Goal: Task Accomplishment & Management: Complete application form

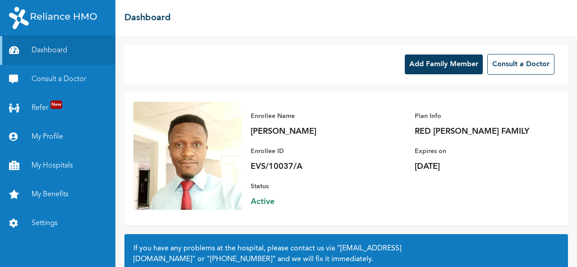
drag, startPoint x: 0, startPoint y: 0, endPoint x: 418, endPoint y: 72, distance: 424.6
click at [418, 72] on button "Add Family Member" at bounding box center [444, 65] width 78 height 20
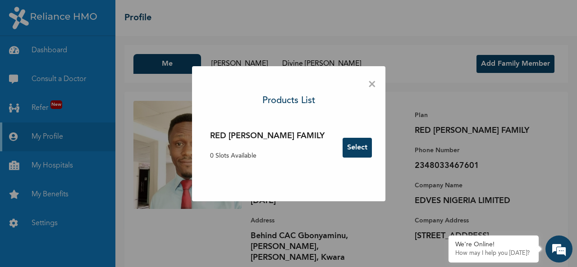
click at [252, 158] on p "0 Slots Available" at bounding box center [267, 155] width 115 height 9
click at [368, 85] on span "×" at bounding box center [372, 84] width 9 height 19
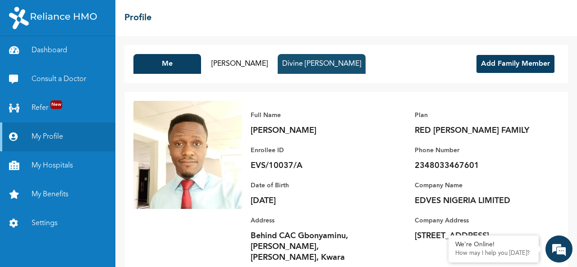
click at [317, 64] on button "Divine [PERSON_NAME]" at bounding box center [322, 64] width 88 height 20
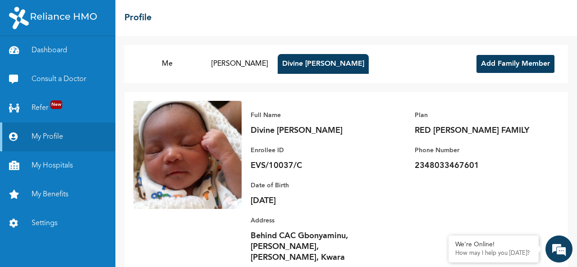
click at [515, 62] on button "Add Family Member" at bounding box center [516, 64] width 78 height 18
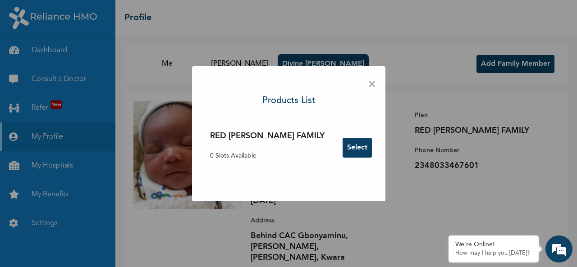
click at [343, 146] on button "Select" at bounding box center [357, 148] width 29 height 20
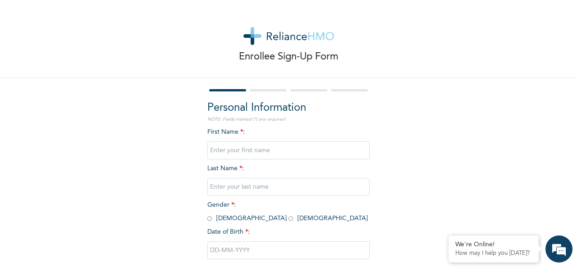
click at [279, 147] on input "text" at bounding box center [288, 151] width 162 height 18
type input "Oluwafemi"
type input "Olowu"
click at [247, 185] on input "Olowu" at bounding box center [288, 187] width 162 height 18
click at [253, 155] on input "Oluwafemi" at bounding box center [288, 151] width 162 height 18
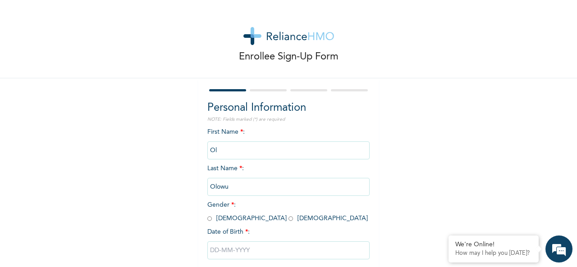
type input "O"
type input "H"
type input "[PERSON_NAME]"
click at [234, 194] on input "Olowu" at bounding box center [288, 187] width 162 height 18
type input "O"
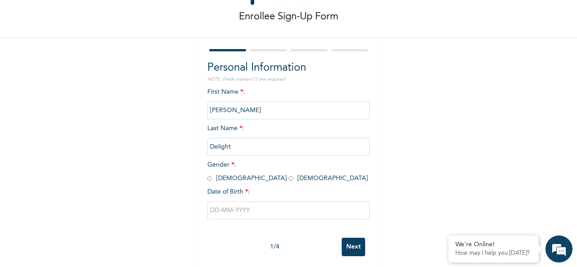
scroll to position [50, 0]
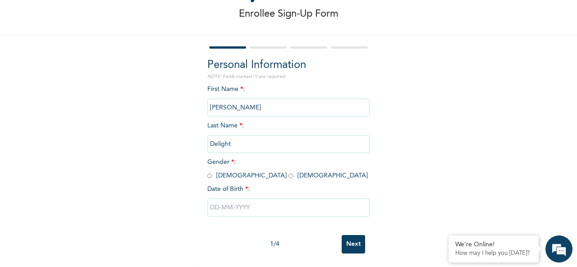
type input "Delight"
click at [243, 168] on span "Gender * : Male Female" at bounding box center [287, 169] width 161 height 20
click at [289, 172] on input "radio" at bounding box center [291, 176] width 5 height 9
radio input "true"
click at [316, 200] on input "text" at bounding box center [288, 208] width 162 height 18
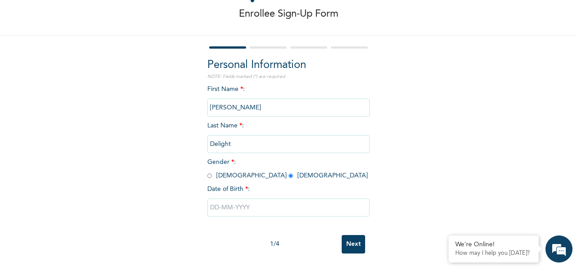
select select "9"
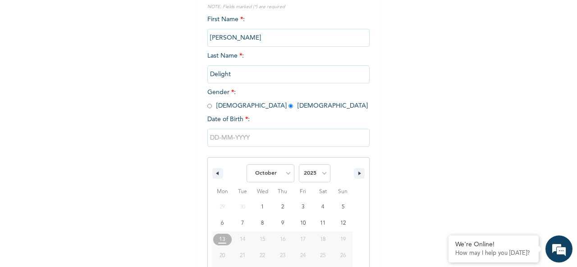
scroll to position [143, 0]
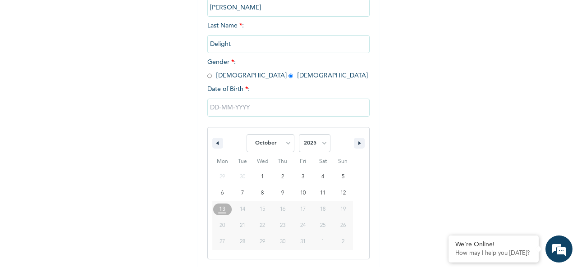
type input "[DATE]"
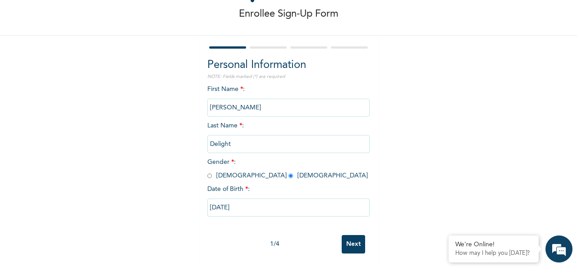
scroll to position [50, 0]
click at [351, 236] on input "Next" at bounding box center [353, 244] width 23 height 18
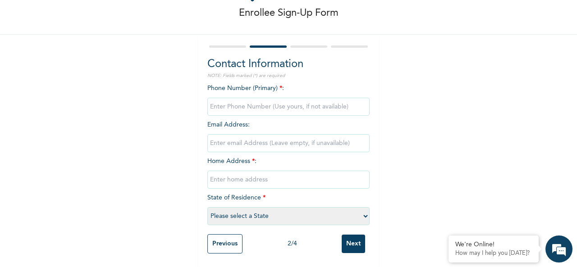
click at [300, 100] on input "phone" at bounding box center [288, 107] width 162 height 18
type input "08033467601"
click at [289, 134] on input "email" at bounding box center [288, 143] width 162 height 18
type input "O"
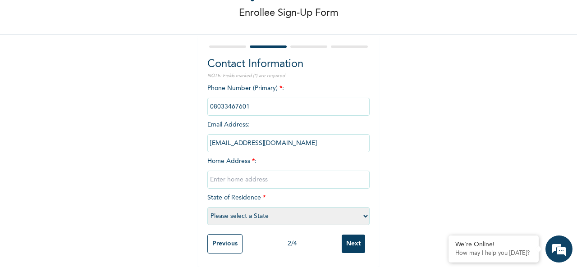
type input "[EMAIL_ADDRESS][DOMAIN_NAME]"
click at [257, 171] on input "text" at bounding box center [288, 180] width 162 height 18
type input "Offa Garage Ilorin"
click at [297, 209] on select "Please select a State [PERSON_NAME] (FCT) [PERSON_NAME] Ibom [GEOGRAPHIC_DATA] …" at bounding box center [288, 216] width 162 height 18
select select "24"
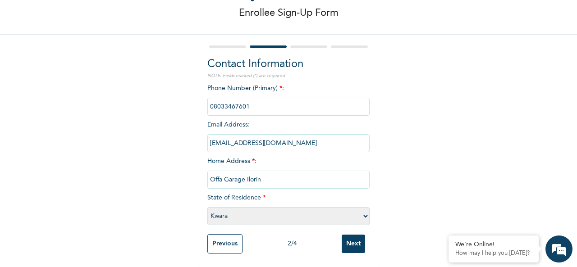
click at [207, 207] on select "Please select a State [PERSON_NAME] (FCT) [PERSON_NAME] Ibom [GEOGRAPHIC_DATA] …" at bounding box center [288, 216] width 162 height 18
click at [353, 239] on input "Next" at bounding box center [353, 244] width 23 height 18
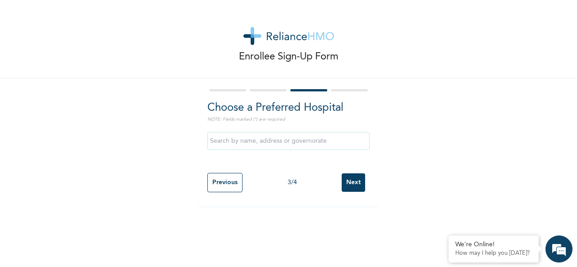
scroll to position [0, 0]
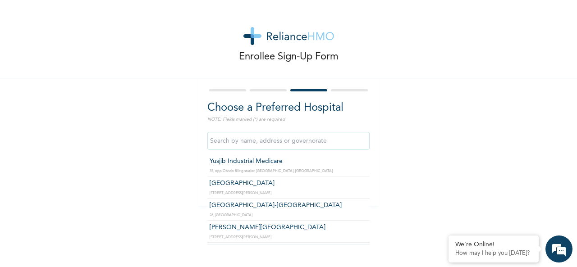
click at [300, 141] on input "text" at bounding box center [288, 141] width 162 height 18
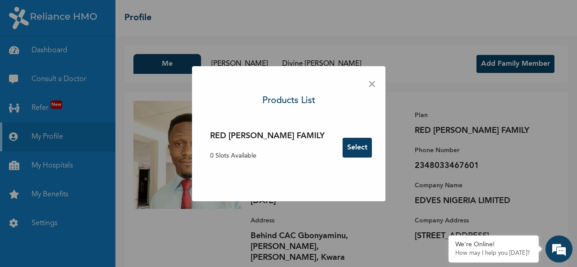
click at [368, 87] on span "×" at bounding box center [372, 84] width 9 height 19
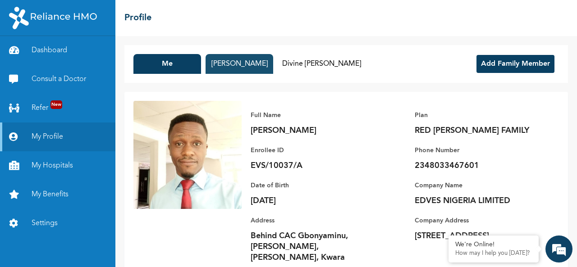
click at [248, 66] on button "[PERSON_NAME]" at bounding box center [240, 64] width 68 height 20
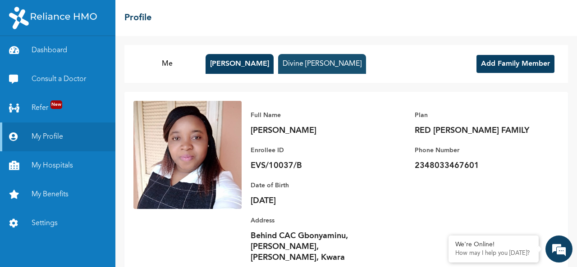
click at [289, 66] on button "Divine [PERSON_NAME]" at bounding box center [322, 64] width 88 height 20
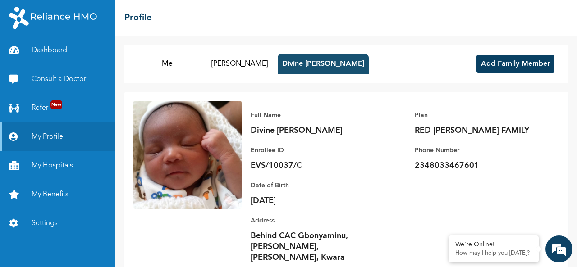
scroll to position [21, 0]
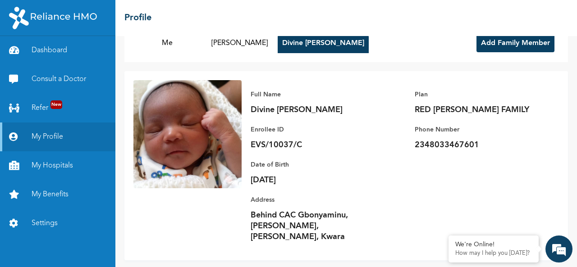
click at [363, 197] on p "Address" at bounding box center [314, 200] width 126 height 11
click at [317, 42] on button "Divine [PERSON_NAME]" at bounding box center [323, 43] width 91 height 20
click at [454, 25] on div "☰ Profile" at bounding box center [346, 18] width 462 height 36
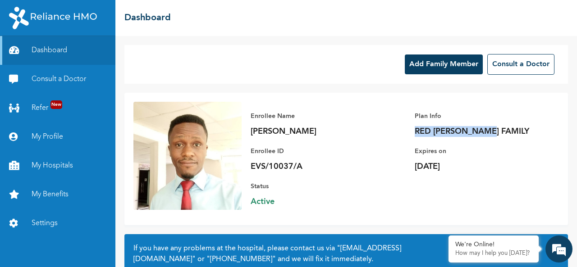
drag, startPoint x: 409, startPoint y: 129, endPoint x: 491, endPoint y: 131, distance: 81.6
click at [491, 131] on p "RED [PERSON_NAME] FAMILY" at bounding box center [478, 131] width 126 height 11
copy p "RED [PERSON_NAME] FAMILY"
click at [438, 73] on button "Add Family Member" at bounding box center [444, 65] width 78 height 20
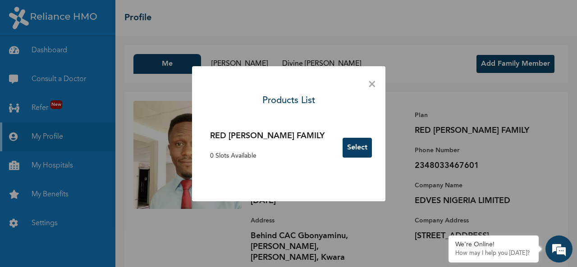
click at [277, 151] on div "RED [PERSON_NAME] FAMILY 0 Slots Available" at bounding box center [267, 147] width 115 height 35
click at [265, 155] on p "0 Slots Available" at bounding box center [267, 155] width 115 height 9
click at [343, 151] on button "Select" at bounding box center [357, 148] width 29 height 20
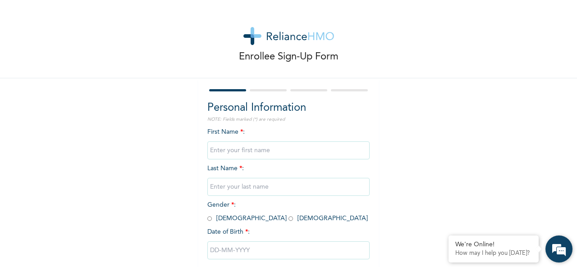
click at [557, 253] on em at bounding box center [559, 249] width 24 height 24
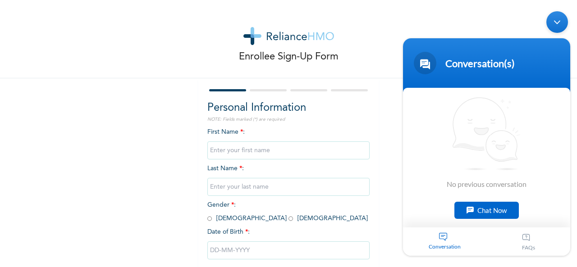
click at [261, 155] on input "text" at bounding box center [288, 151] width 162 height 18
type input "Delight"
click at [233, 186] on input "text" at bounding box center [288, 187] width 162 height 18
type input "[PERSON_NAME]"
click at [208, 221] on input "radio" at bounding box center [209, 219] width 5 height 9
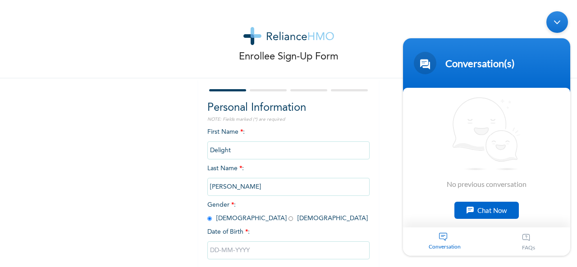
radio input "true"
click at [289, 220] on input "radio" at bounding box center [291, 219] width 5 height 9
radio input "true"
click at [238, 248] on input "text" at bounding box center [288, 251] width 162 height 18
select select "9"
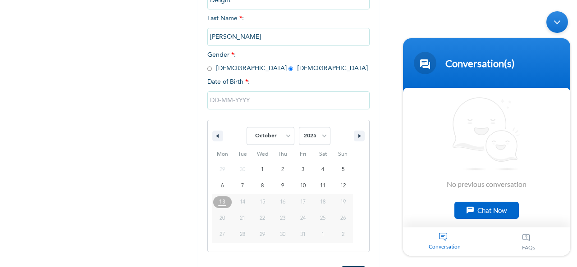
scroll to position [168, 0]
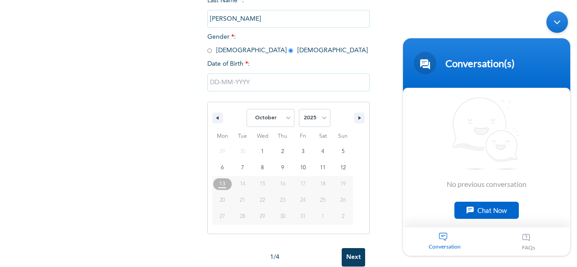
type input "[DATE]"
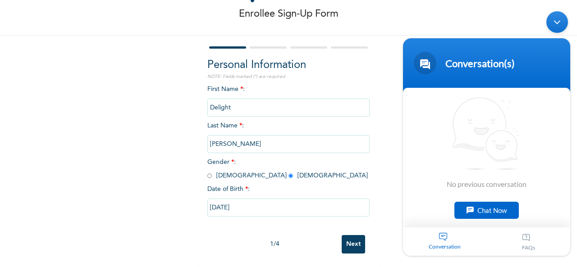
scroll to position [50, 0]
click at [353, 236] on input "Next" at bounding box center [353, 244] width 23 height 18
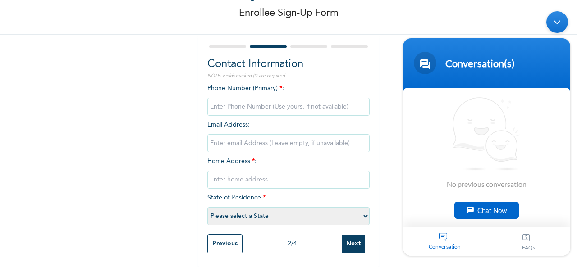
click at [285, 102] on input "phone" at bounding box center [288, 107] width 162 height 18
type input "08033467601"
click at [253, 139] on input "email" at bounding box center [288, 143] width 162 height 18
type input "[EMAIL_ADDRESS][DOMAIN_NAME],"
click at [256, 172] on input "text" at bounding box center [288, 180] width 162 height 18
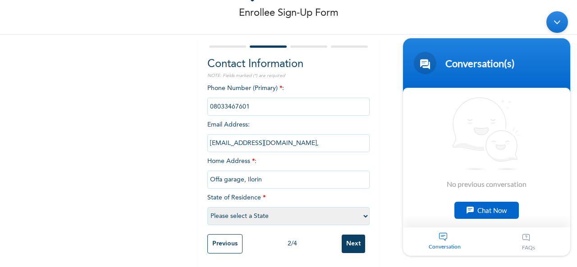
type input "Offa garage, Ilorin"
click at [289, 212] on select "Please select a State [PERSON_NAME] (FCT) [PERSON_NAME] Ibom [GEOGRAPHIC_DATA] …" at bounding box center [288, 216] width 162 height 18
select select "24"
click at [207, 207] on select "Please select a State [PERSON_NAME] (FCT) [PERSON_NAME] Ibom [GEOGRAPHIC_DATA] …" at bounding box center [288, 216] width 162 height 18
click at [350, 236] on input "Next" at bounding box center [353, 244] width 23 height 18
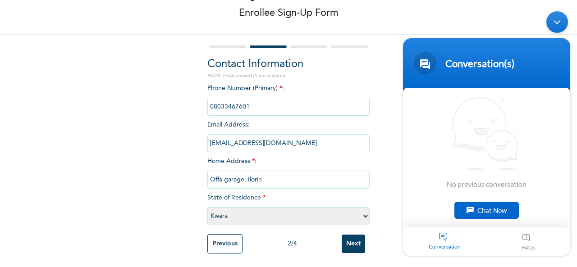
type input "[EMAIL_ADDRESS][DOMAIN_NAME]"
click at [353, 240] on input "Next" at bounding box center [353, 244] width 23 height 18
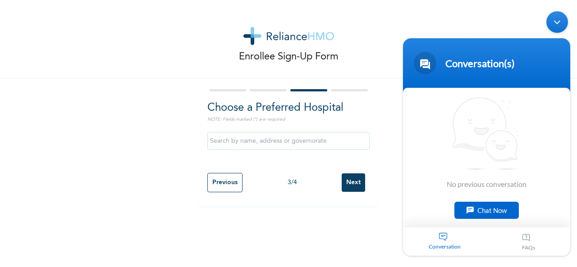
scroll to position [0, 0]
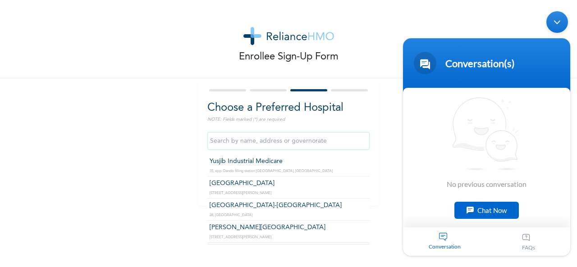
click at [290, 147] on input "text" at bounding box center [288, 141] width 162 height 18
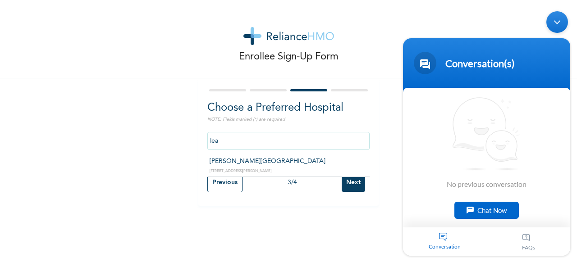
type input "[PERSON_NAME][GEOGRAPHIC_DATA]"
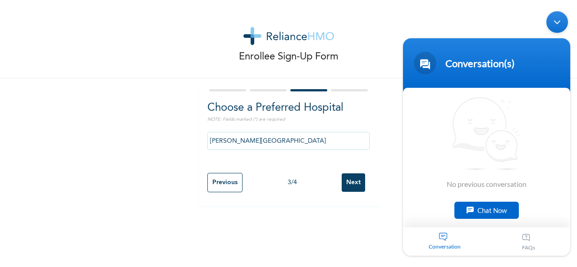
click at [361, 182] on input "Next" at bounding box center [353, 183] width 23 height 18
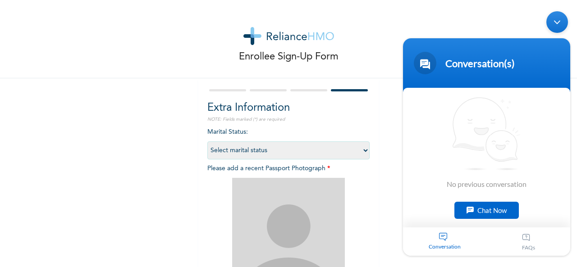
click at [342, 151] on select "Select marital status [DEMOGRAPHIC_DATA] Married [DEMOGRAPHIC_DATA] Widow/[DEMO…" at bounding box center [288, 151] width 162 height 18
select select "1"
click at [207, 142] on select "Select marital status [DEMOGRAPHIC_DATA] Married [DEMOGRAPHIC_DATA] Widow/[DEMO…" at bounding box center [288, 151] width 162 height 18
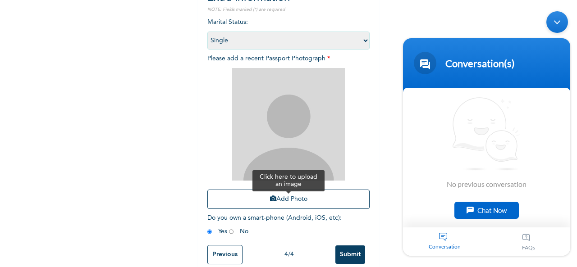
scroll to position [95, 0]
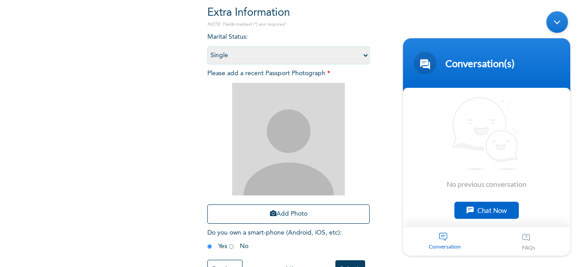
click at [291, 112] on img at bounding box center [288, 139] width 113 height 113
click at [292, 179] on img at bounding box center [288, 139] width 113 height 113
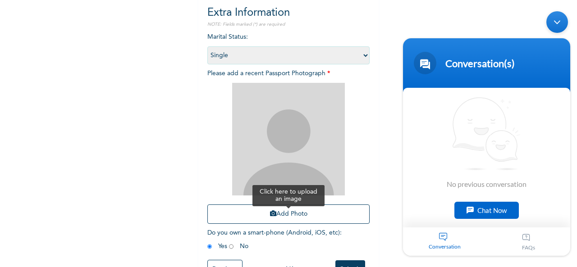
click at [286, 216] on button "Add Photo" at bounding box center [288, 214] width 162 height 19
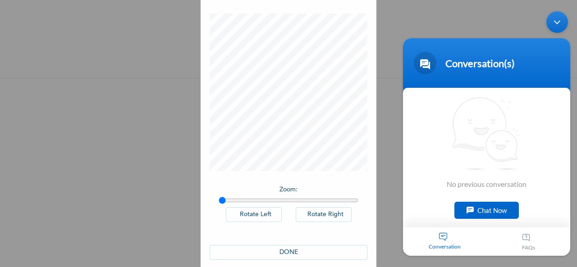
scroll to position [47, 0]
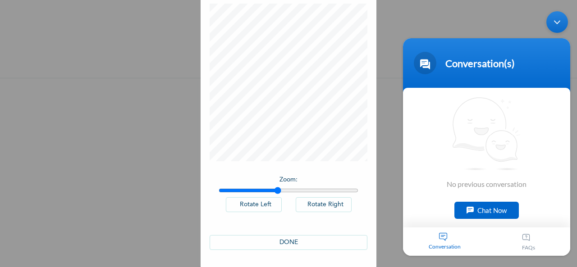
click at [275, 191] on input "range" at bounding box center [289, 190] width 140 height 7
type input "1"
click at [219, 191] on input "range" at bounding box center [289, 190] width 140 height 7
click at [289, 245] on button "DONE" at bounding box center [289, 242] width 158 height 15
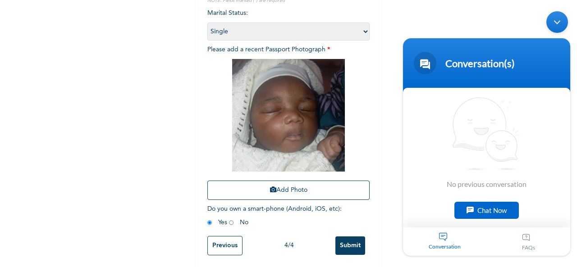
scroll to position [128, 0]
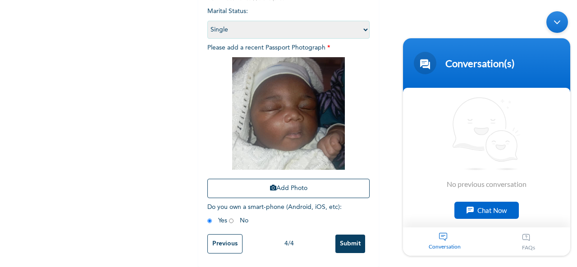
click at [345, 235] on input "Submit" at bounding box center [350, 244] width 30 height 18
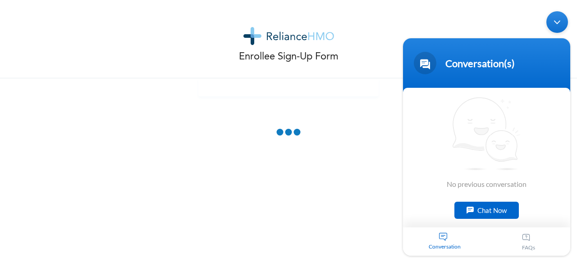
scroll to position [78, 0]
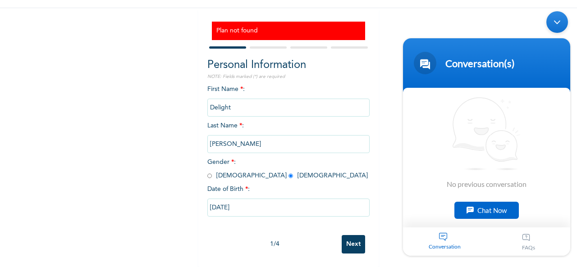
click at [500, 217] on div "Chat Now" at bounding box center [486, 210] width 64 height 17
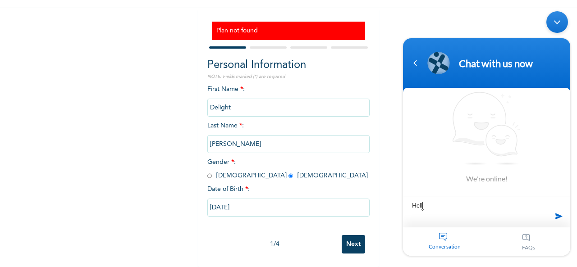
type textarea "Hello"
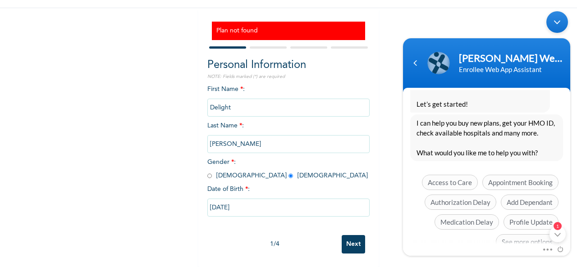
scroll to position [255, 0]
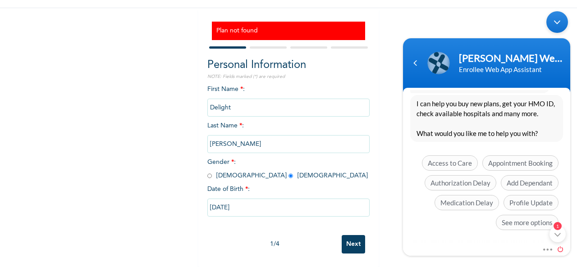
click at [563, 247] on span at bounding box center [558, 248] width 10 height 8
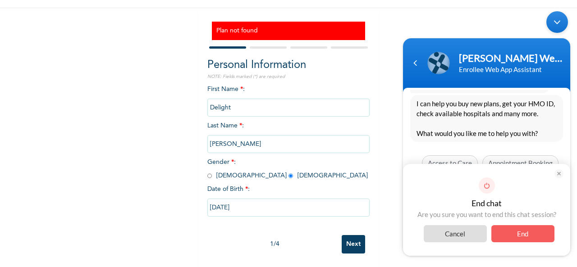
click at [559, 174] on em at bounding box center [559, 173] width 9 height 9
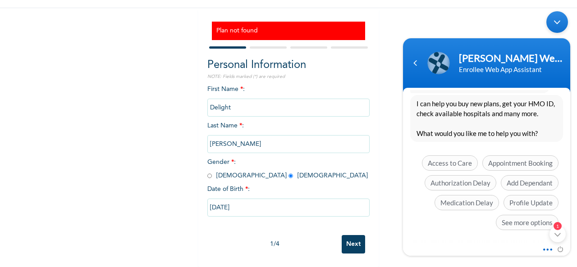
click at [546, 250] on span at bounding box center [545, 248] width 7 height 8
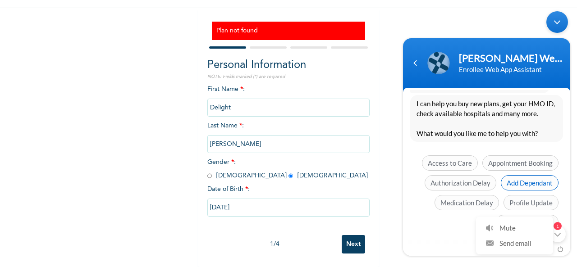
click at [552, 177] on span "Add Dependant" at bounding box center [530, 182] width 58 height 15
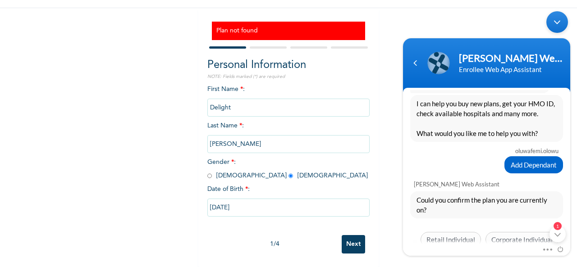
scroll to position [292, 0]
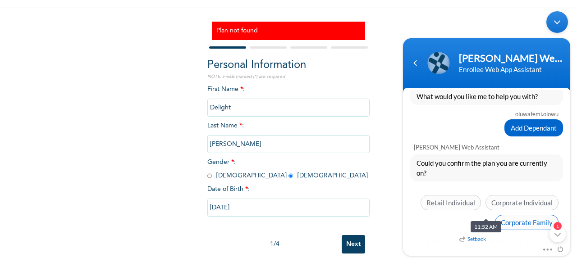
click at [531, 218] on span "Corporate Family" at bounding box center [527, 222] width 64 height 15
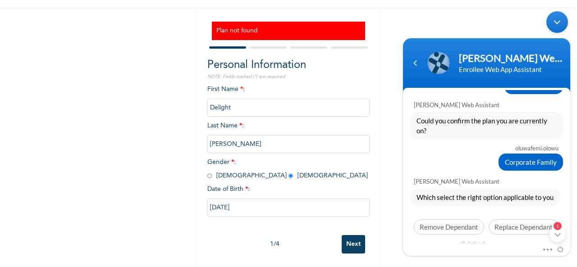
scroll to position [339, 0]
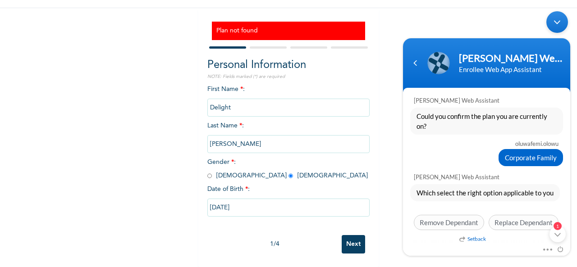
click at [508, 239] on div "Setback" at bounding box center [538, 240] width 167 height 11
click at [562, 249] on span at bounding box center [558, 248] width 10 height 8
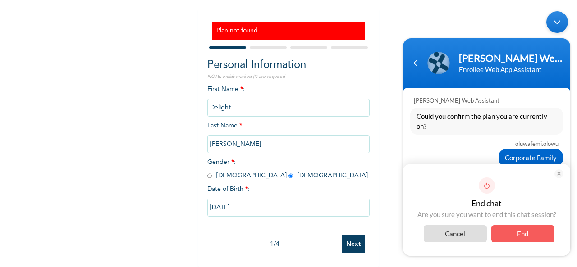
click at [530, 236] on span "End" at bounding box center [522, 233] width 63 height 17
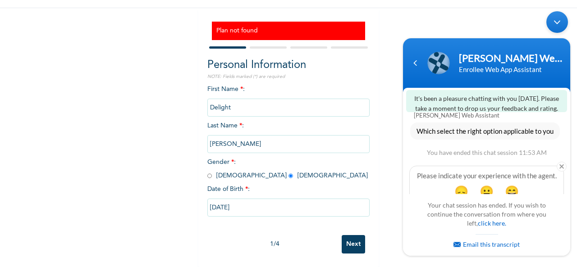
scroll to position [436, 0]
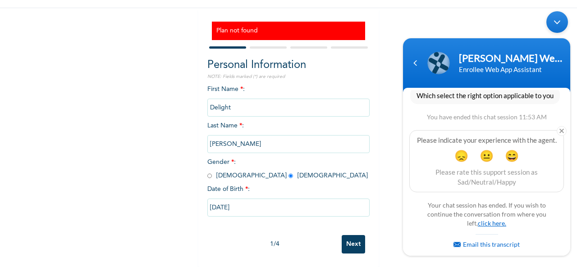
click at [491, 223] on link "click here." at bounding box center [492, 223] width 28 height 8
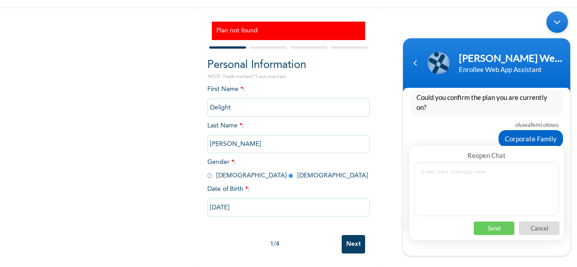
scroll to position [312, 0]
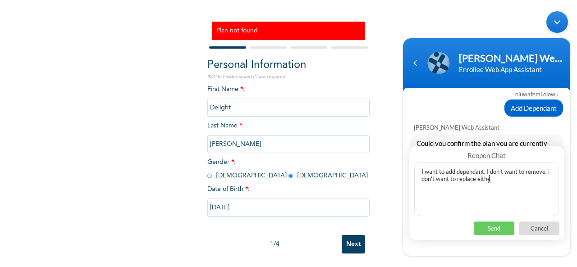
type textarea "I want to add dependant, I don't want to remove, i don't want to replace either"
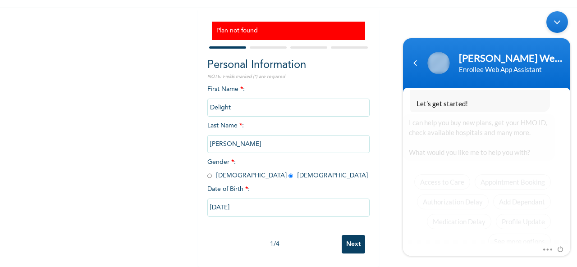
scroll to position [745, 0]
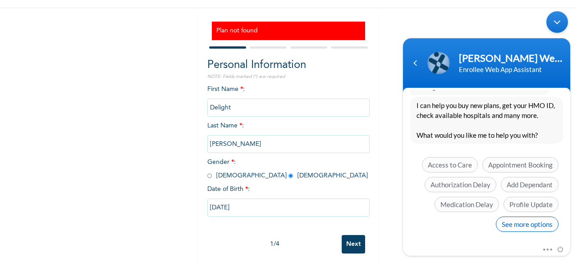
click at [533, 225] on span "See more options" at bounding box center [527, 223] width 63 height 15
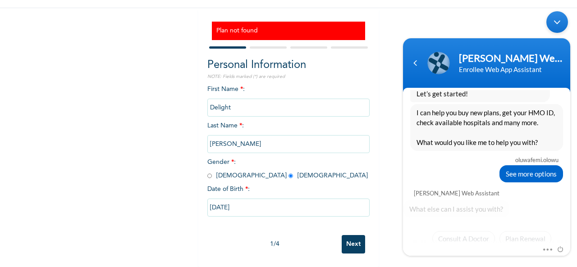
scroll to position [811, 0]
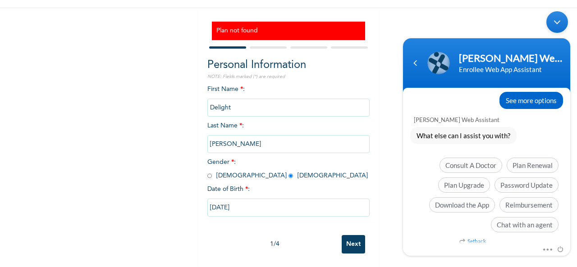
click at [533, 225] on span "Chat with an agent" at bounding box center [525, 224] width 68 height 15
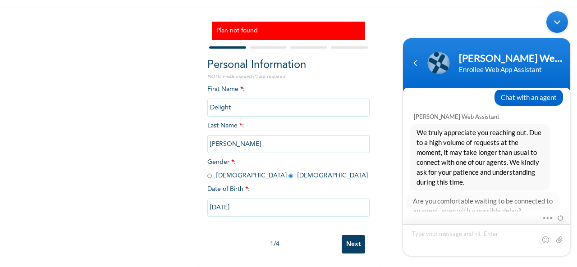
scroll to position [948, 0]
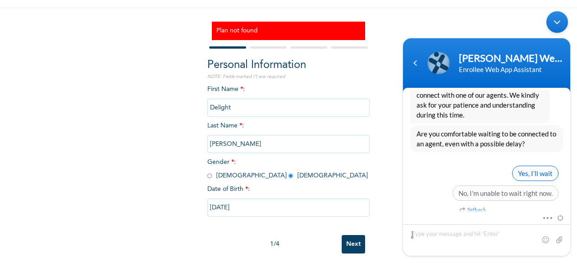
click at [537, 171] on span "Yes, I’ll wait" at bounding box center [535, 172] width 46 height 15
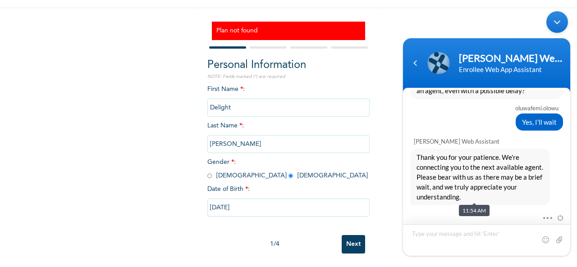
scroll to position [1030, 0]
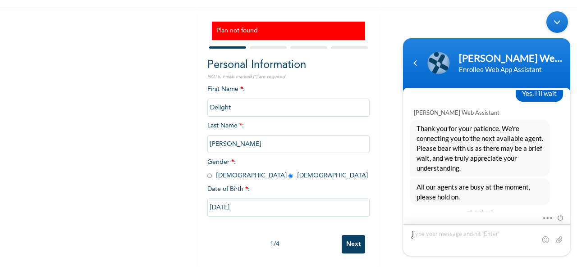
click at [482, 238] on textarea "Type your message and hit 'Enter'" at bounding box center [486, 240] width 167 height 32
type textarea "o"
type textarea "Ok"
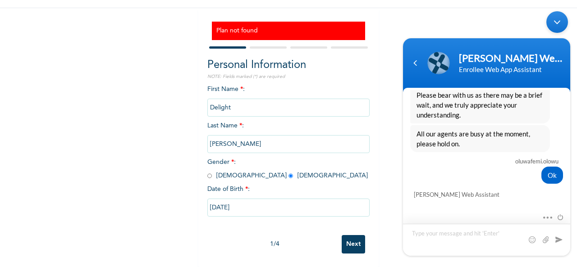
scroll to position [1200, 0]
